Goal: Task Accomplishment & Management: Manage account settings

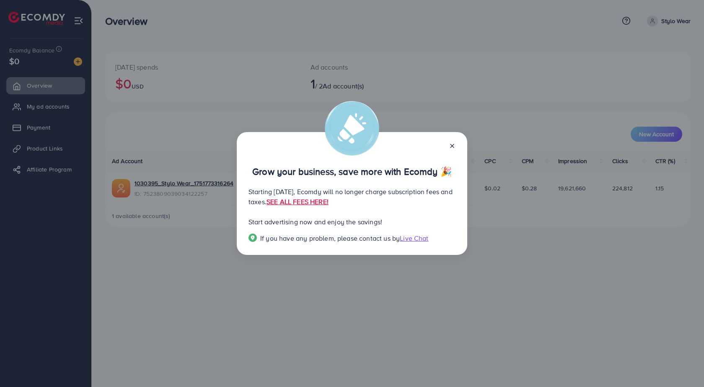
click at [454, 146] on icon at bounding box center [452, 146] width 7 height 7
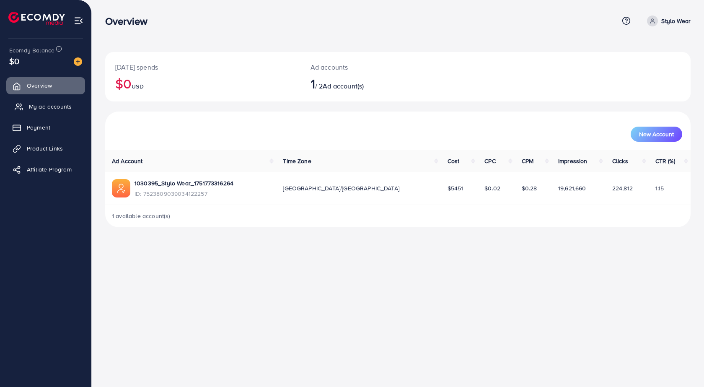
click at [63, 101] on link "My ad accounts" at bounding box center [45, 106] width 79 height 17
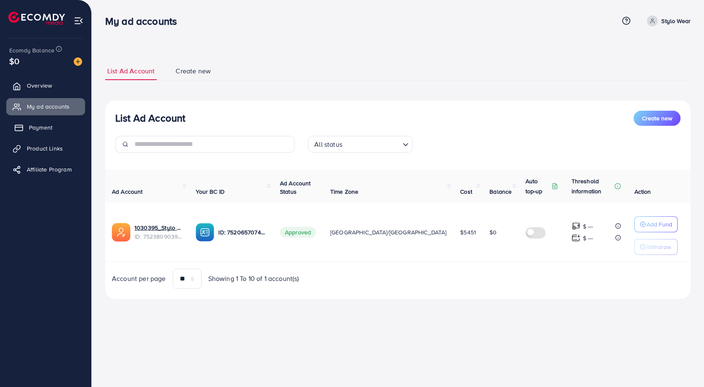
click at [53, 124] on link "Payment" at bounding box center [45, 127] width 79 height 17
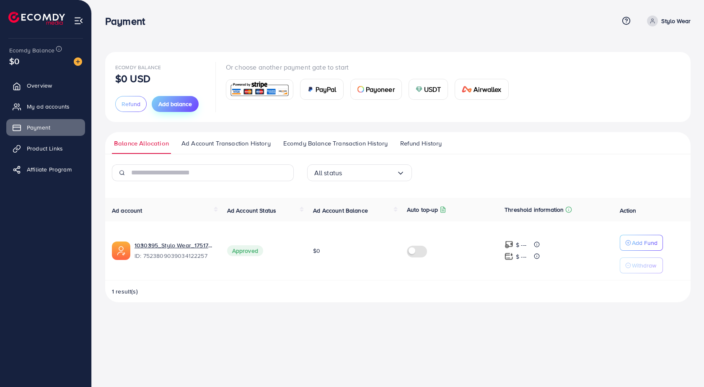
click at [169, 104] on span "Add balance" at bounding box center [175, 104] width 34 height 8
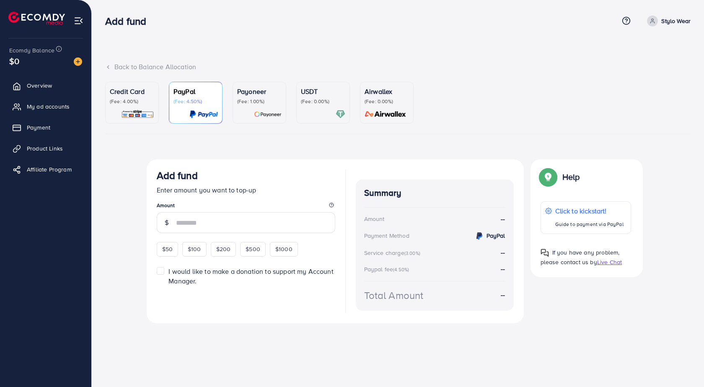
click at [145, 106] on div "Credit Card (Fee: 4.00%)" at bounding box center [132, 102] width 44 height 33
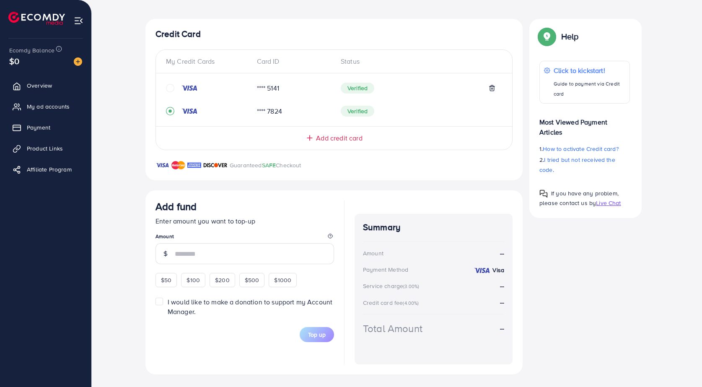
scroll to position [141, 0]
click at [162, 281] on span "$50" at bounding box center [166, 279] width 10 height 8
type input "**"
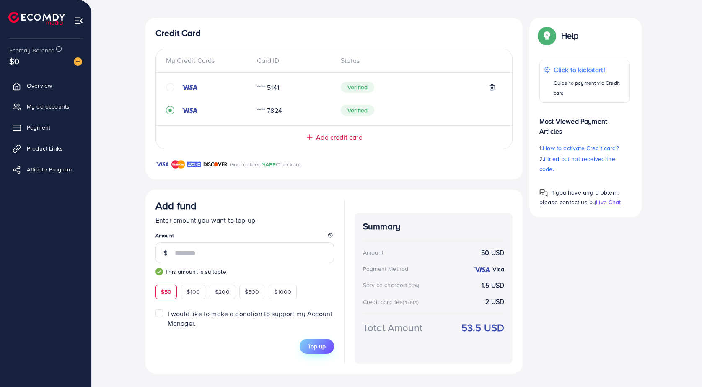
click at [321, 347] on span "Top up" at bounding box center [317, 346] width 18 height 8
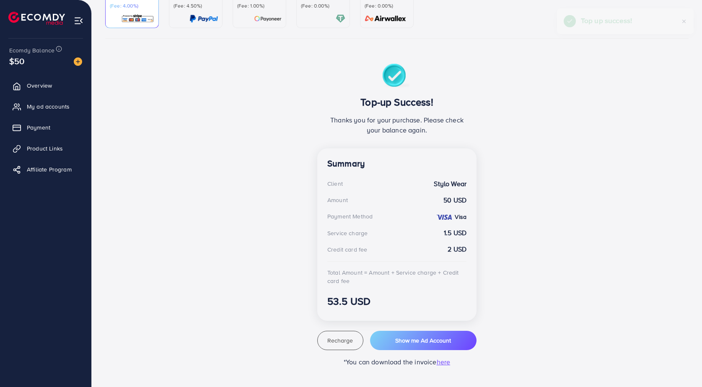
scroll to position [96, 0]
click at [415, 342] on span "Show me Ad Account" at bounding box center [423, 340] width 56 height 8
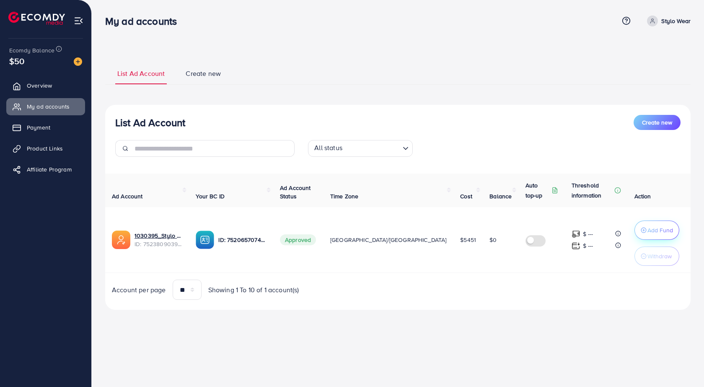
click at [648, 226] on p "Add Fund" at bounding box center [661, 230] width 26 height 10
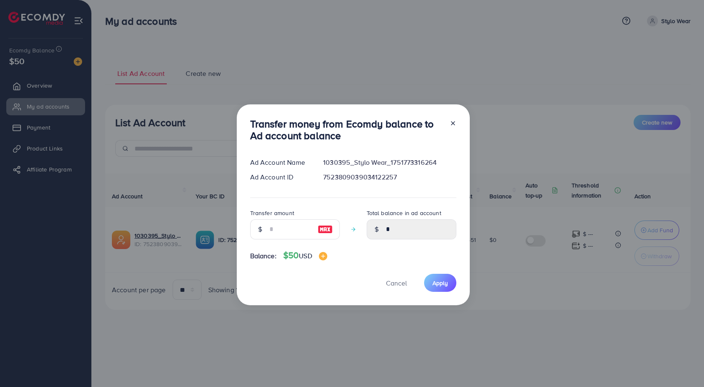
click at [322, 231] on img at bounding box center [325, 229] width 15 height 10
type input "**"
type input "*****"
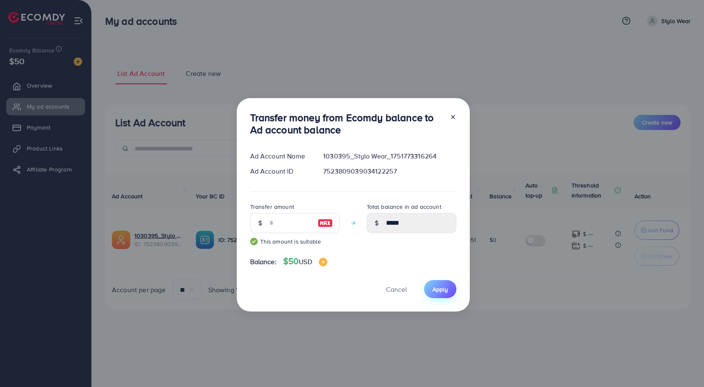
click at [435, 287] on span "Apply" at bounding box center [441, 289] width 16 height 8
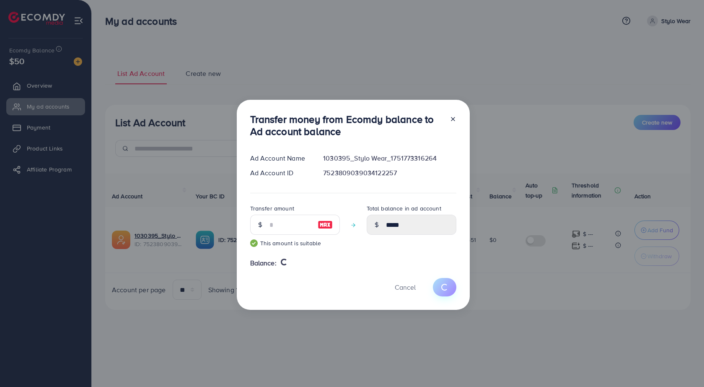
type input "*"
